Goal: Check status: Check status

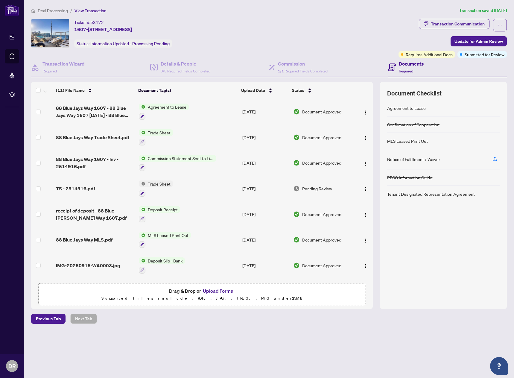
click at [95, 22] on span "53172" at bounding box center [96, 22] width 13 height 5
copy div "Ticket #: 53172"
